Goal: Information Seeking & Learning: Learn about a topic

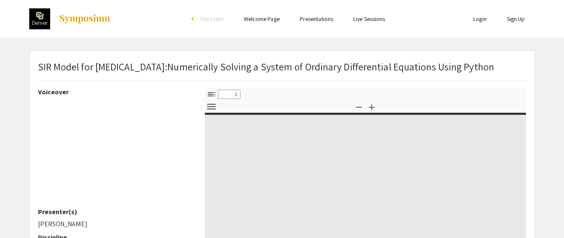
select select "custom"
type input "0"
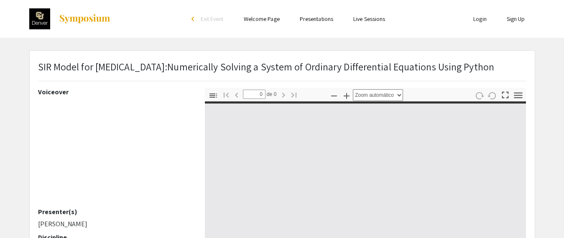
select select "custom"
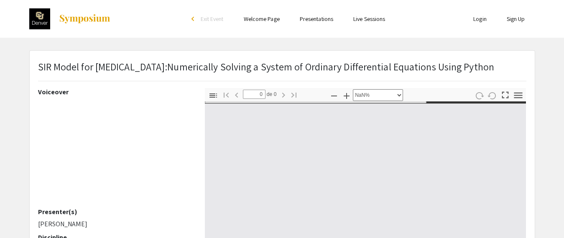
type input "1"
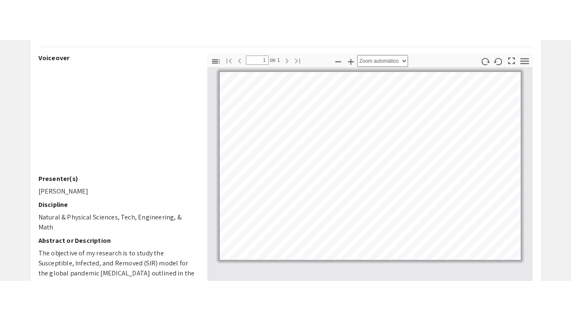
scroll to position [72, 0]
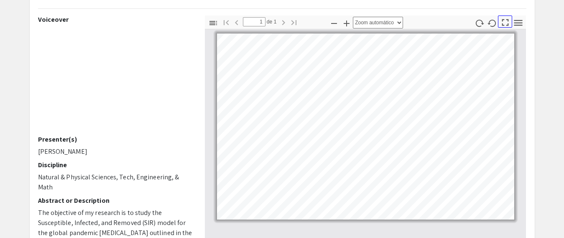
click at [504, 22] on icon "button" at bounding box center [505, 22] width 11 height 11
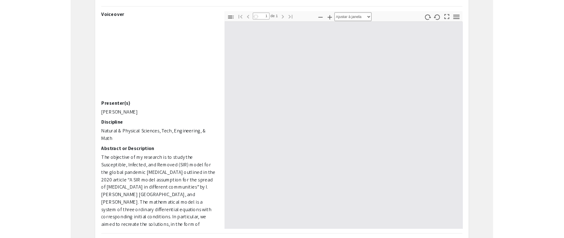
scroll to position [321, 0]
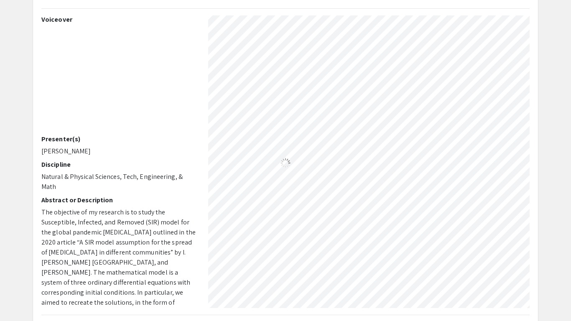
click at [423, 136] on div "Carregando…" at bounding box center [286, 163] width 510 height 319
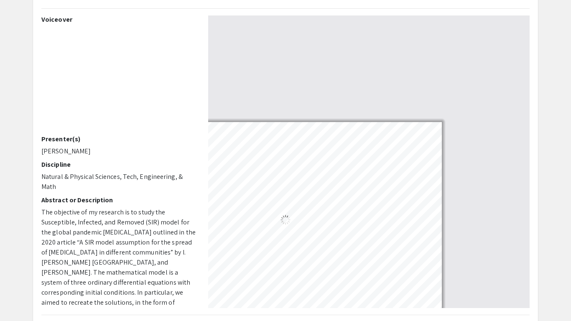
select select "auto"
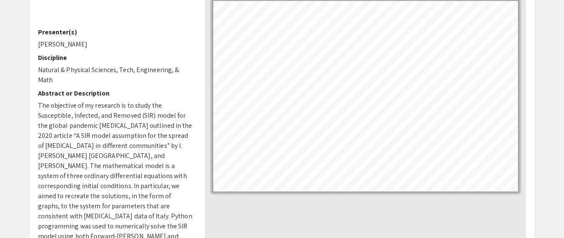
scroll to position [114, 0]
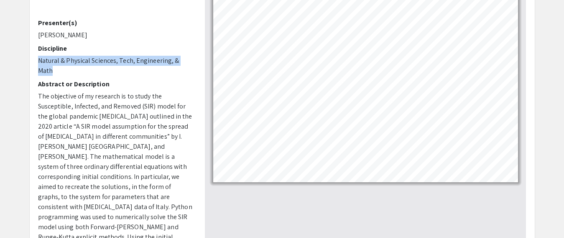
drag, startPoint x: 38, startPoint y: 55, endPoint x: 55, endPoint y: 69, distance: 22.0
click at [55, 69] on p "Natural & Physical Sciences, Tech, Engineering, & Math" at bounding box center [115, 66] width 154 height 20
copy p "Natural & Physical Sciences, Tech, Engineering, & Math"
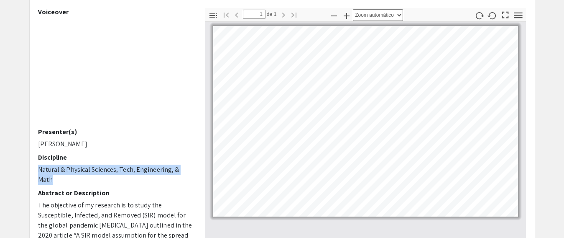
scroll to position [0, 0]
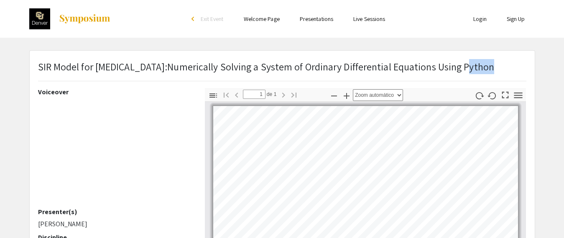
drag, startPoint x: 460, startPoint y: 65, endPoint x: 26, endPoint y: 79, distance: 434.1
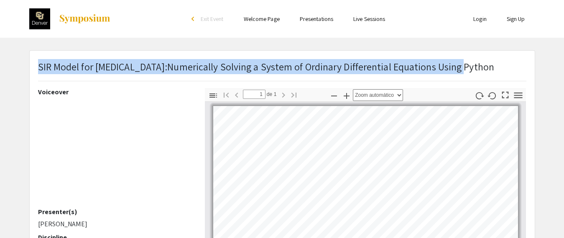
drag, startPoint x: 39, startPoint y: 67, endPoint x: 450, endPoint y: 68, distance: 411.3
click at [460, 65] on p "SIR Model for [MEDICAL_DATA]:Numerically Solving a System of Ordinary Different…" at bounding box center [266, 66] width 457 height 15
copy p "SIR Model for [MEDICAL_DATA]:Numerically Solving a System of Ordinary Different…"
